Goal: Task Accomplishment & Management: Use online tool/utility

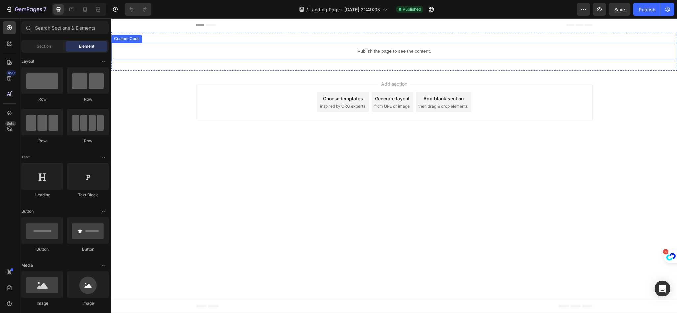
click at [407, 56] on div "Publish the page to see the content." at bounding box center [394, 52] width 566 height 18
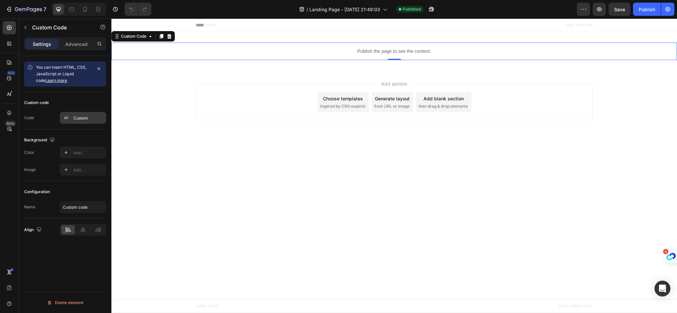
click at [74, 118] on div "Custom" at bounding box center [88, 118] width 31 height 6
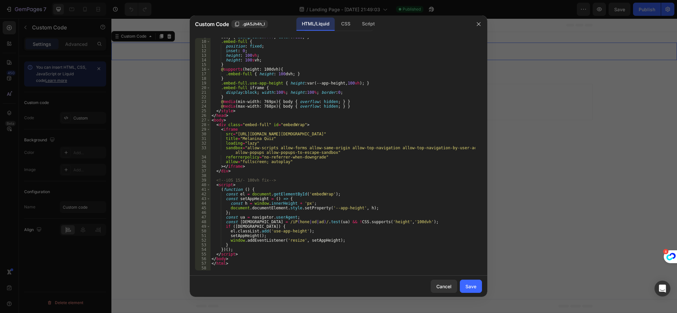
scroll to position [40, 0]
click at [328, 172] on div "body { background : #fff ; color : #111 ; } .embed-full { position : fixed ; in…" at bounding box center [342, 156] width 265 height 242
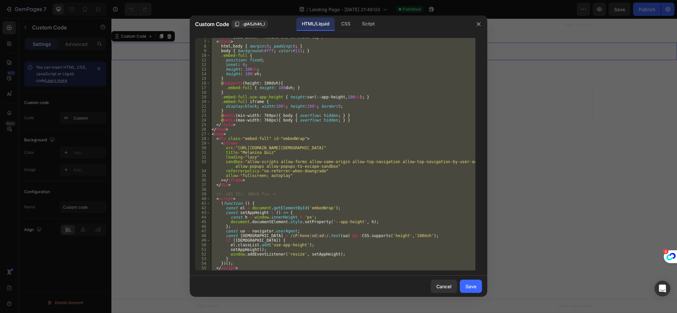
scroll to position [0, 0]
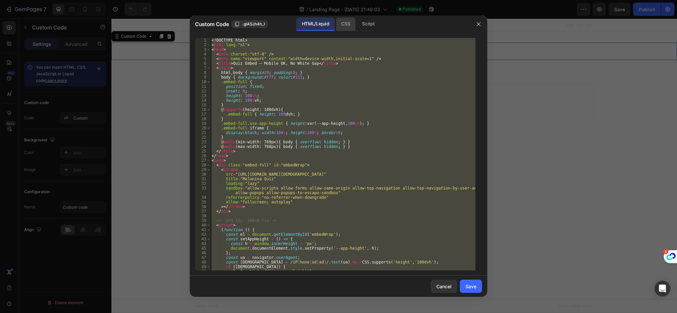
click at [342, 22] on div "CSS" at bounding box center [346, 24] width 20 height 13
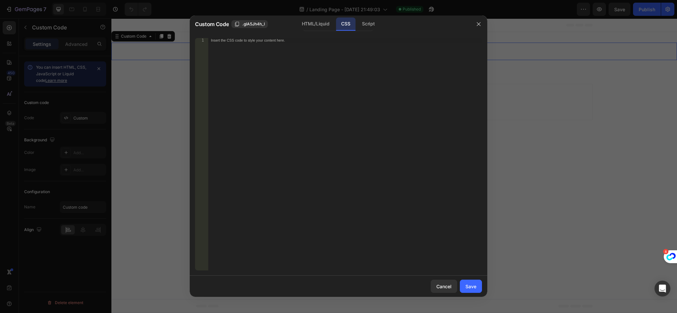
click at [288, 22] on div "Custom Code .glA5Jh4h_I" at bounding box center [247, 24] width 104 height 8
click at [304, 24] on div "HTML/Liquid" at bounding box center [316, 24] width 38 height 13
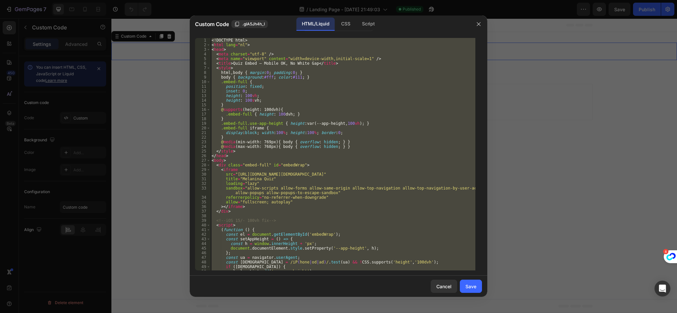
click at [329, 100] on div "<! DOCTYPE html > < html lang = "nl" > < head > < meta charset = "utf-8" /> < m…" at bounding box center [342, 154] width 265 height 233
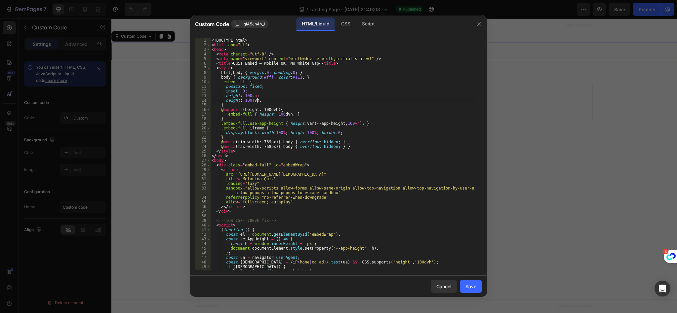
click at [329, 108] on div "<! DOCTYPE html > < html lang = "nl" > < head > < meta charset = "utf-8" /> < m…" at bounding box center [342, 159] width 265 height 242
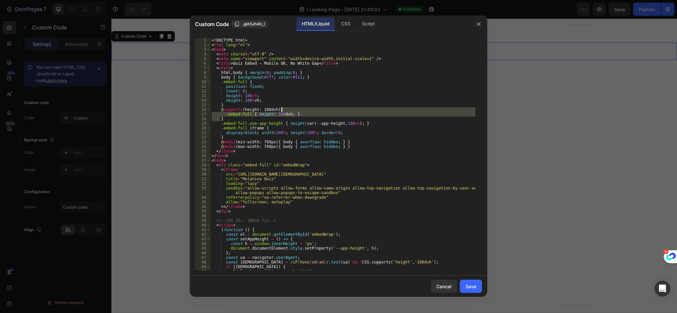
click at [329, 108] on div "<! DOCTYPE html > < html lang = "nl" > < head > < meta charset = "utf-8" /> < m…" at bounding box center [342, 159] width 265 height 242
click at [344, 152] on div "<! DOCTYPE html > < html lang = "nl" > < head > < meta charset = "utf-8" /> < m…" at bounding box center [342, 159] width 265 height 242
type textarea "</style>"
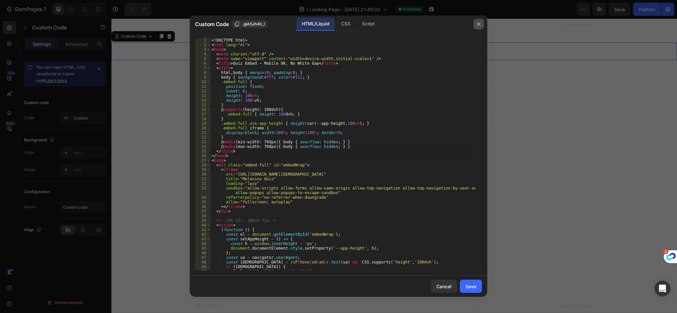
click at [476, 22] on icon "button" at bounding box center [478, 23] width 5 height 5
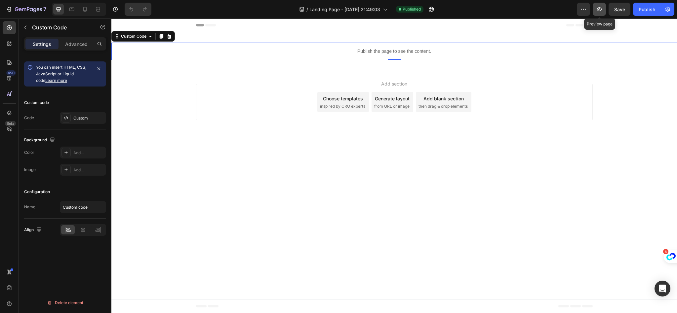
click at [596, 9] on button "button" at bounding box center [599, 9] width 13 height 13
click at [70, 121] on div "Custom" at bounding box center [83, 118] width 46 height 12
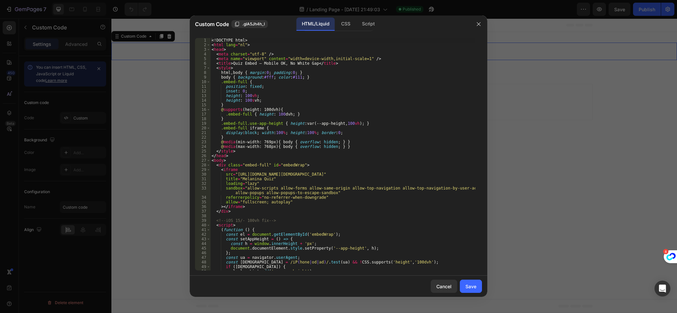
click at [306, 128] on div "<! DOCTYPE html > < html lang = "nl" > < head > < meta charset = "utf-8" /> < m…" at bounding box center [342, 159] width 265 height 242
type textarea "</html>"
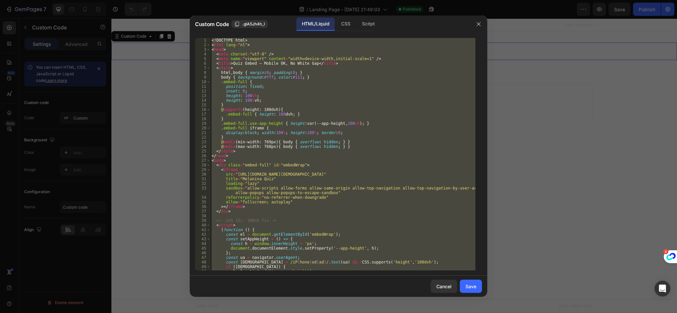
click at [580, 58] on div at bounding box center [338, 156] width 677 height 313
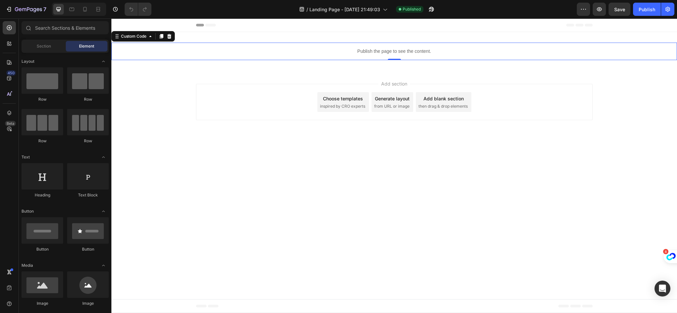
click at [461, 78] on div "Add section Choose templates inspired by CRO experts Generate layout from URL o…" at bounding box center [394, 103] width 566 height 65
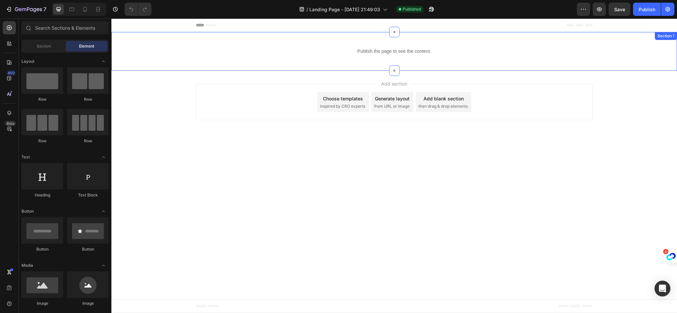
click at [461, 67] on div "Publish the page to see the content. Custom Code Section 1" at bounding box center [394, 51] width 566 height 39
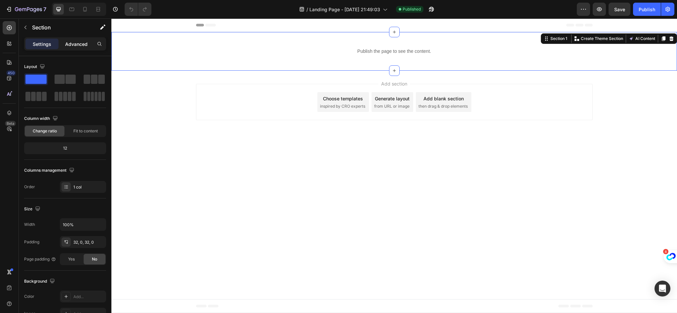
click at [64, 42] on div "Advanced" at bounding box center [76, 44] width 33 height 11
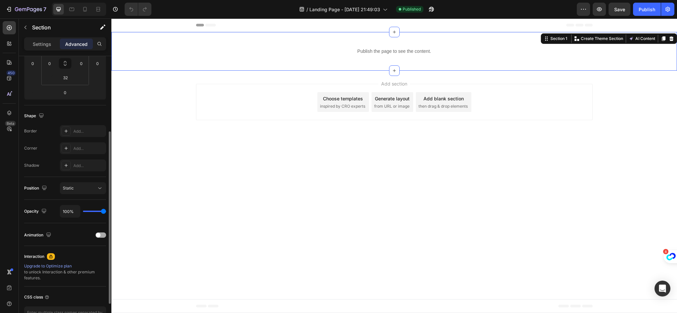
scroll to position [165, 0]
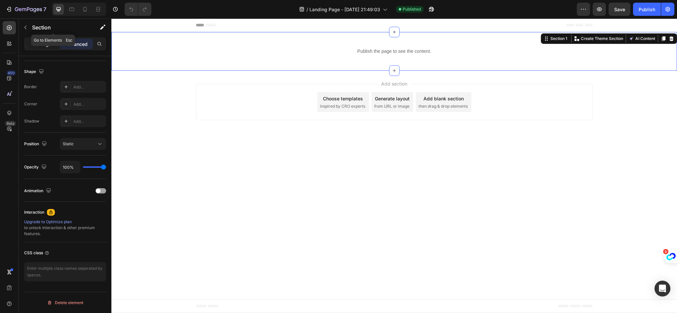
click at [36, 45] on p "Settings" at bounding box center [42, 44] width 19 height 7
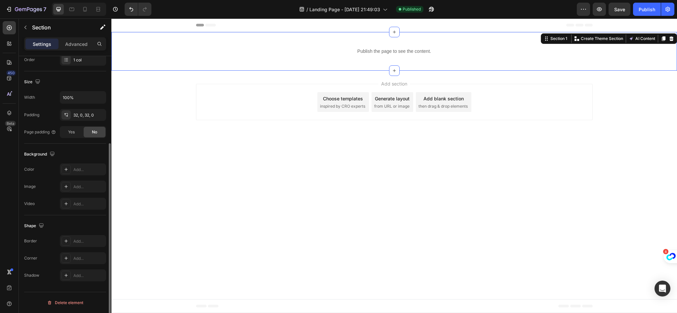
scroll to position [127, 0]
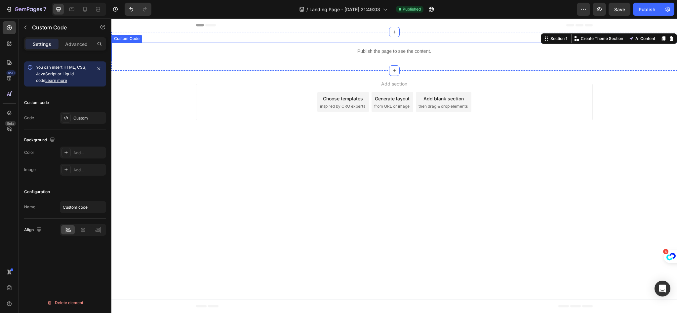
click at [292, 54] on p "Publish the page to see the content." at bounding box center [394, 51] width 566 height 7
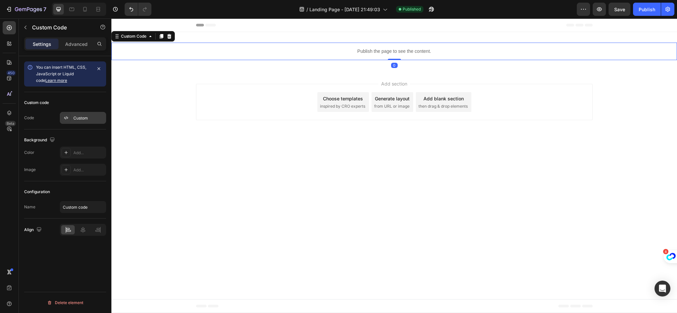
click at [82, 114] on div "Custom" at bounding box center [83, 118] width 46 height 12
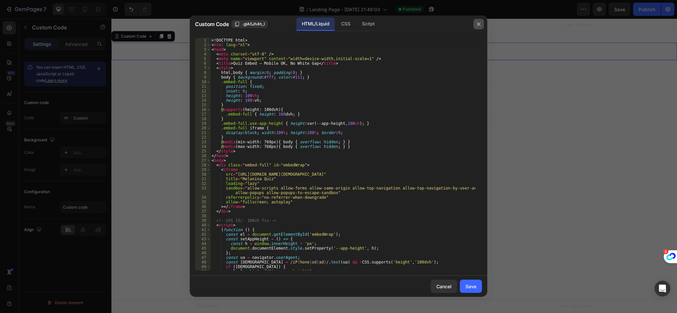
click at [481, 20] on button "button" at bounding box center [478, 24] width 11 height 11
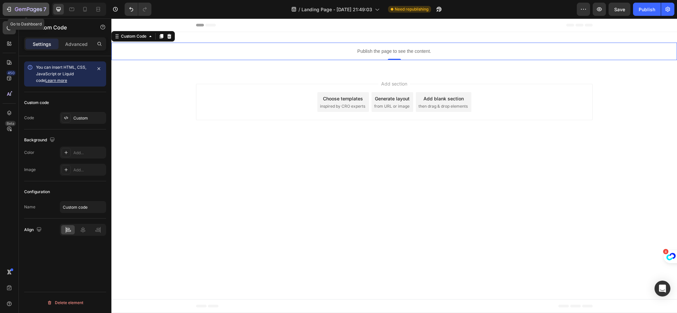
click at [3, 9] on button "7" at bounding box center [26, 9] width 47 height 13
